Goal: Information Seeking & Learning: Compare options

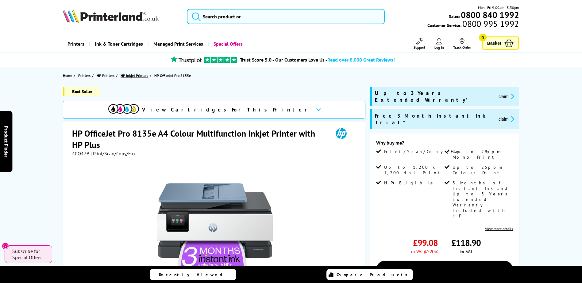
click at [141, 76] on span "HP Inkjet Printers" at bounding box center [135, 75] width 28 height 6
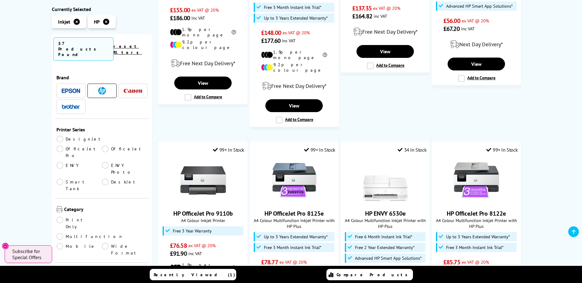
scroll to position [460, 0]
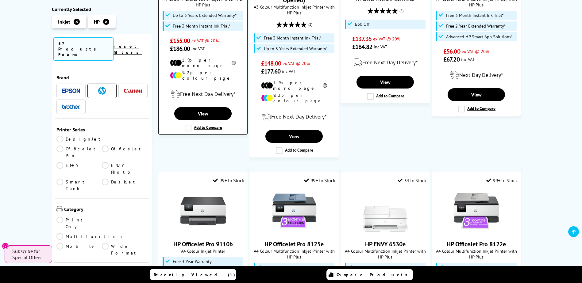
click at [189, 125] on label "Add to Compare" at bounding box center [203, 128] width 37 height 7
click at [0, 0] on input "Add to Compare" at bounding box center [0, 0] width 0 height 0
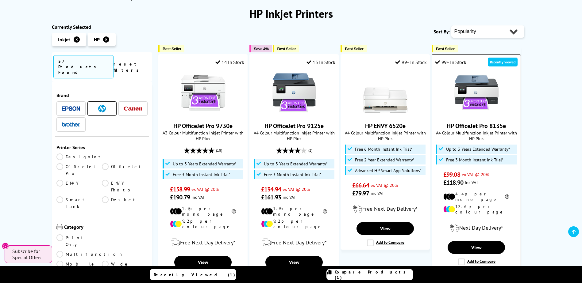
scroll to position [92, 0]
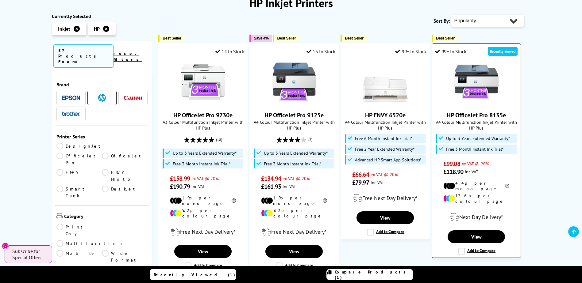
click at [461, 248] on label "Add to Compare" at bounding box center [476, 251] width 37 height 7
click at [0, 0] on input "Add to Compare" at bounding box center [0, 0] width 0 height 0
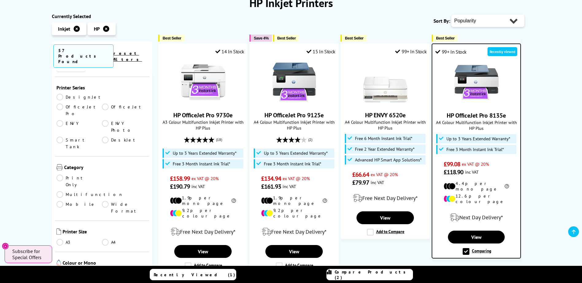
scroll to position [61, 0]
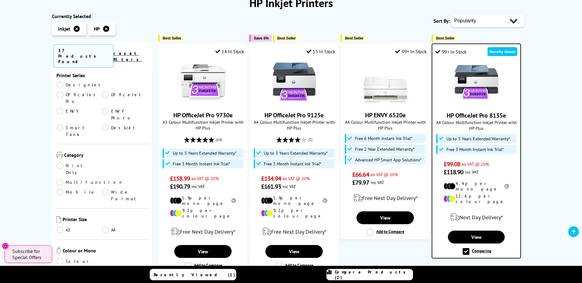
click at [106, 227] on link "A4" at bounding box center [125, 230] width 46 height 7
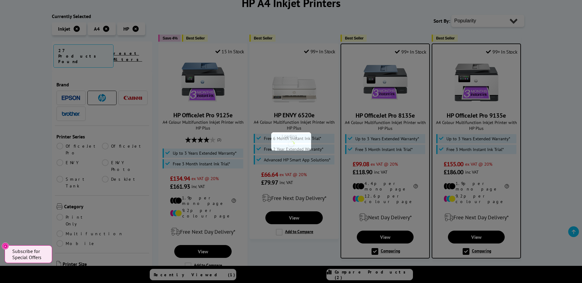
scroll to position [61, 0]
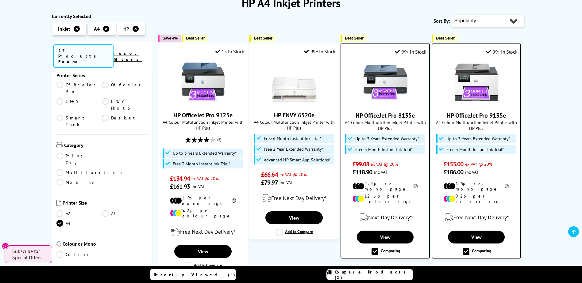
click at [107, 169] on link "Multifunction" at bounding box center [89, 172] width 67 height 7
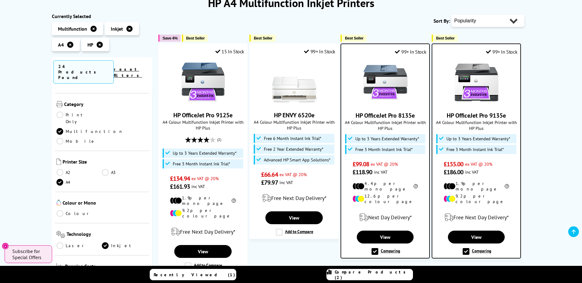
scroll to position [123, 0]
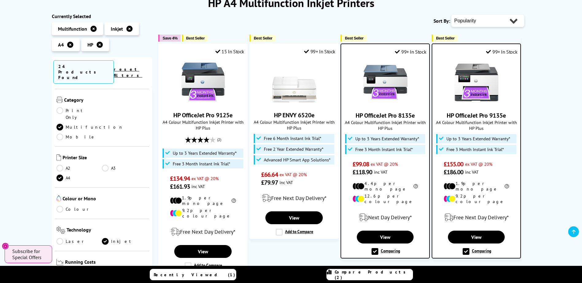
click at [63, 206] on link "Colour" at bounding box center [79, 209] width 46 height 7
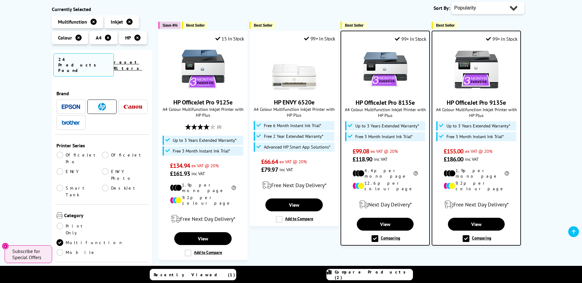
scroll to position [75, 0]
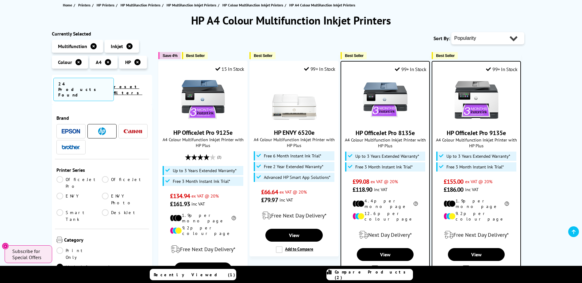
click at [504, 42] on select "Popularity Rating Price - Low to High Price - High to Low Running Costs - Low t…" at bounding box center [487, 38] width 73 height 12
select select "Price Ascending"
click at [451, 32] on select "Popularity Rating Price - Low to High Price - High to Low Running Costs - Low t…" at bounding box center [487, 38] width 73 height 12
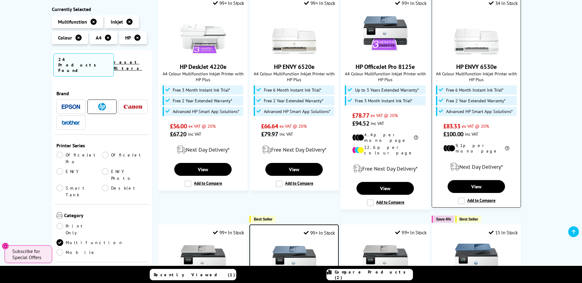
scroll to position [123, 0]
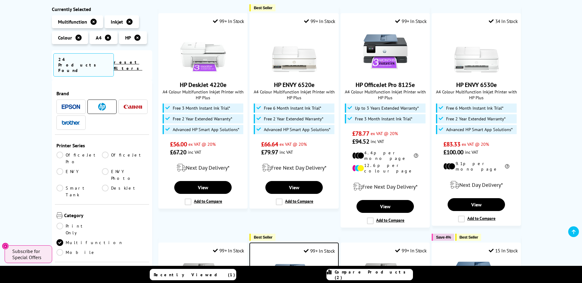
click at [112, 152] on link "OfficeJet" at bounding box center [125, 158] width 46 height 13
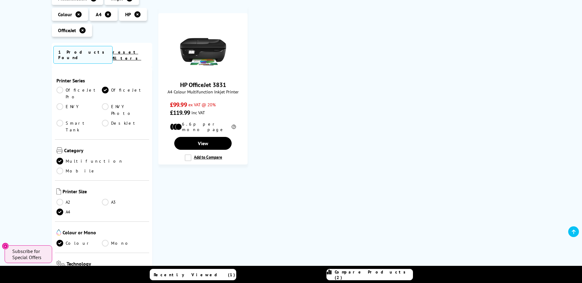
scroll to position [92, 0]
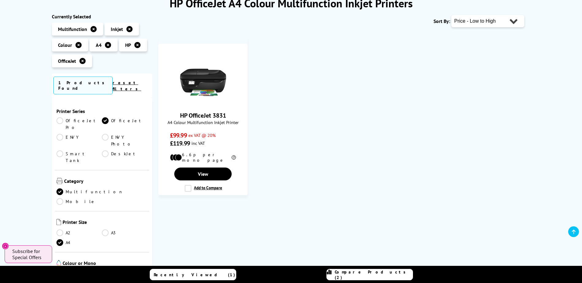
click at [73, 117] on link "OfficeJet Pro" at bounding box center [79, 123] width 46 height 13
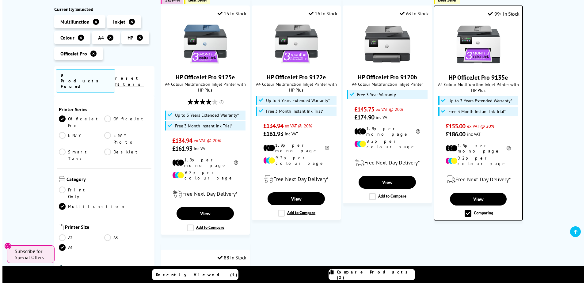
scroll to position [376, 0]
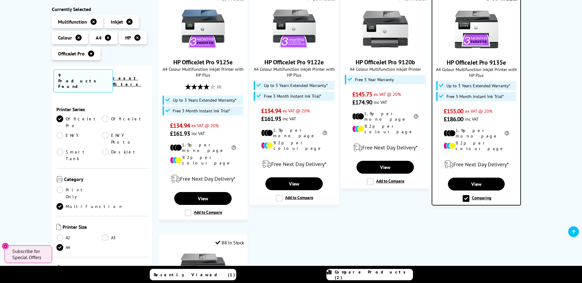
click at [359, 273] on span "Compare Products (2)" at bounding box center [374, 275] width 78 height 11
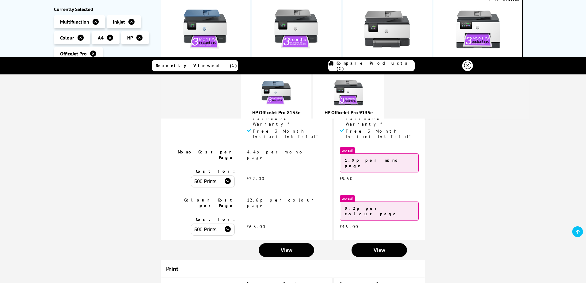
scroll to position [0, 0]
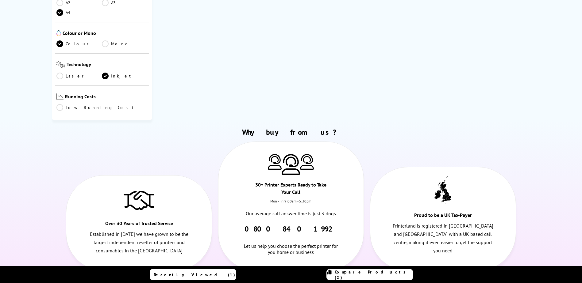
scroll to position [284, 0]
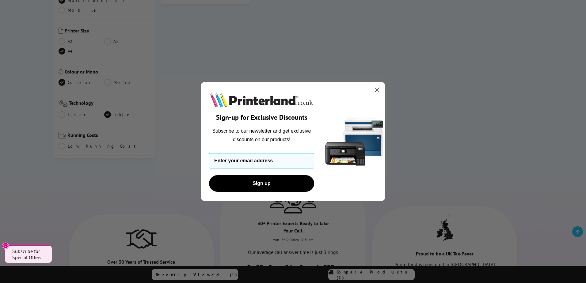
click at [376, 91] on icon "Close dialog" at bounding box center [377, 90] width 4 height 4
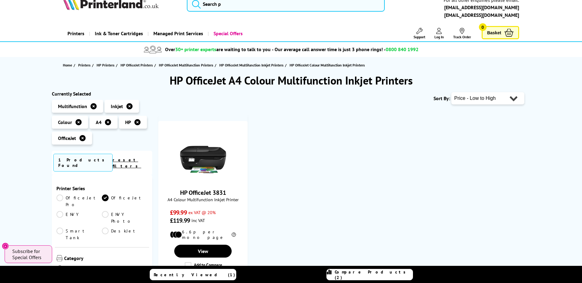
scroll to position [0, 0]
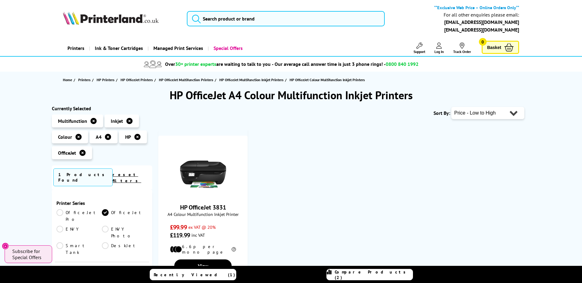
click at [75, 209] on link "OfficeJet Pro" at bounding box center [79, 215] width 46 height 13
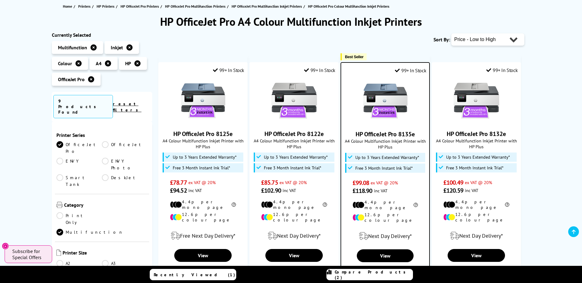
scroll to position [31, 0]
